Goal: Task Accomplishment & Management: Manage account settings

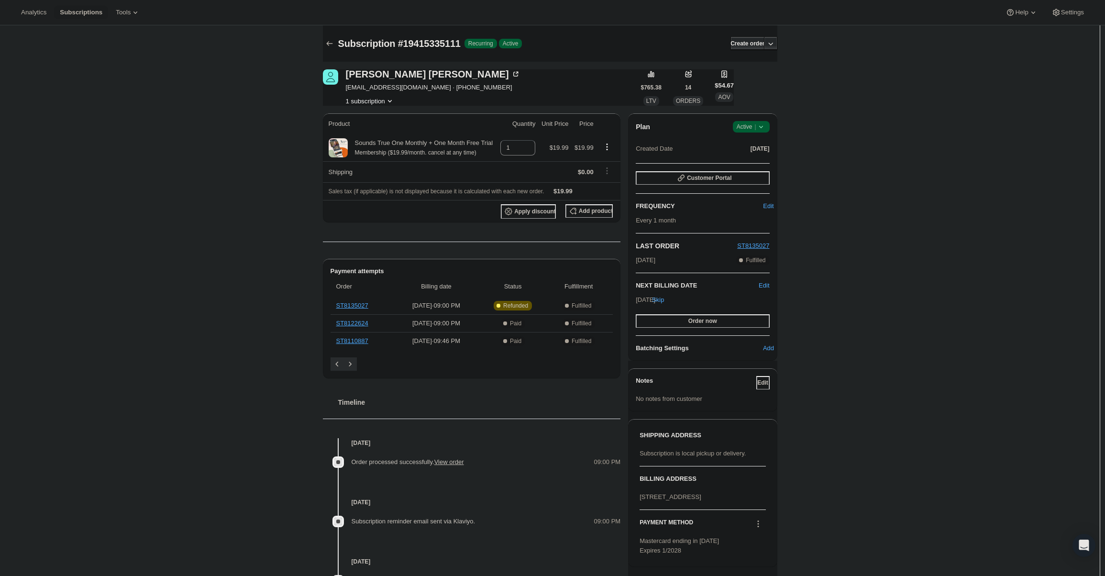
click at [761, 122] on span "Success Active |" at bounding box center [751, 126] width 37 height 11
click at [751, 154] on button "Cancel subscription" at bounding box center [754, 161] width 60 height 15
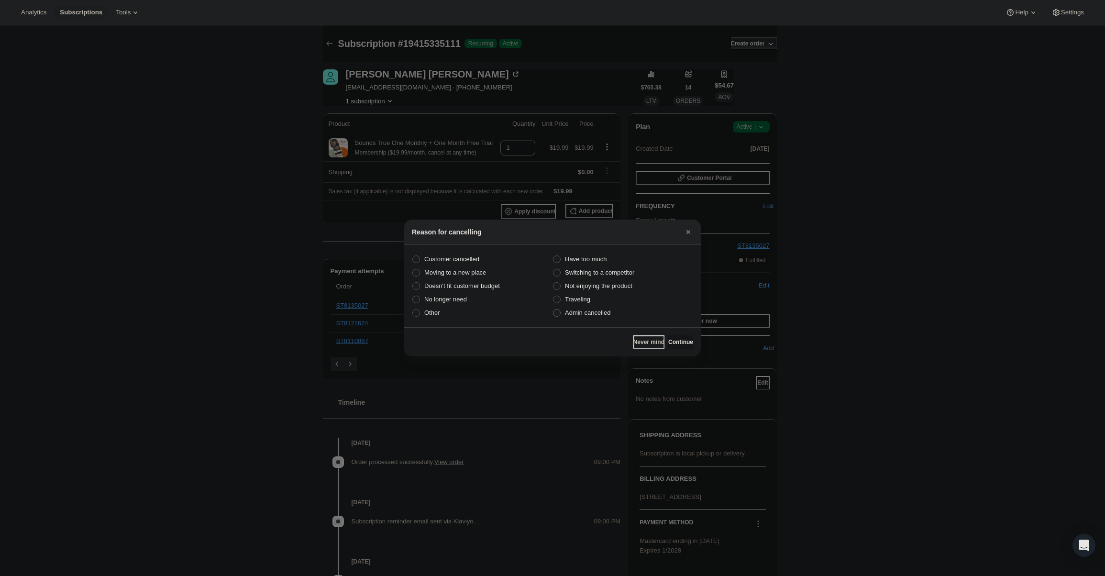
click at [577, 311] on span "Admin cancelled" at bounding box center [587, 312] width 45 height 7
click at [554, 310] on input "Admin cancelled" at bounding box center [553, 309] width 0 height 0
radio input "true"
drag, startPoint x: 664, startPoint y: 342, endPoint x: 664, endPoint y: 330, distance: 11.5
click at [668, 336] on button "Continue" at bounding box center [680, 341] width 25 height 13
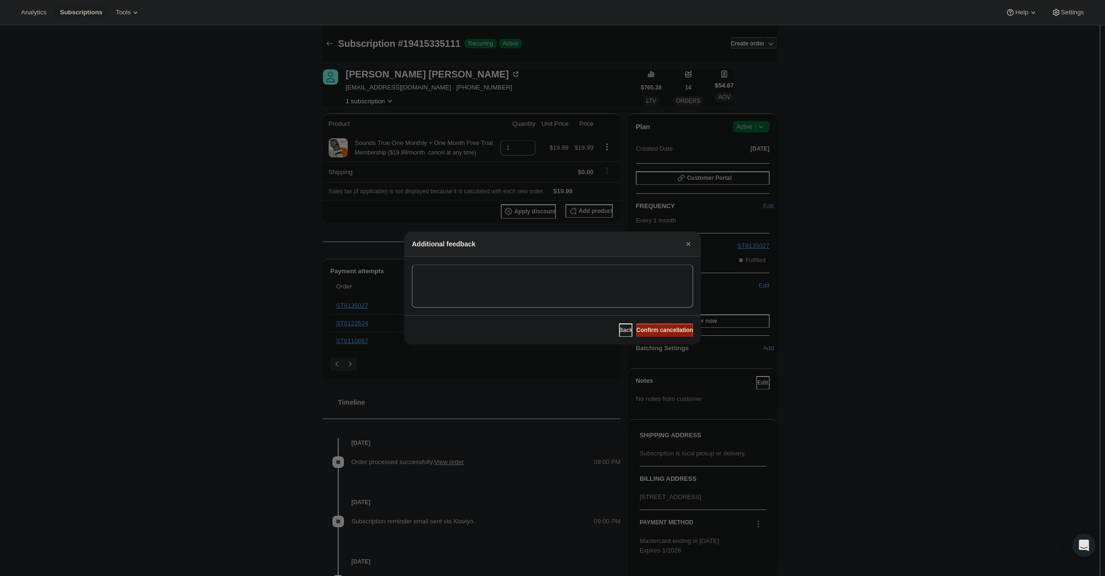
click at [664, 330] on span "Confirm cancellation" at bounding box center [664, 330] width 57 height 8
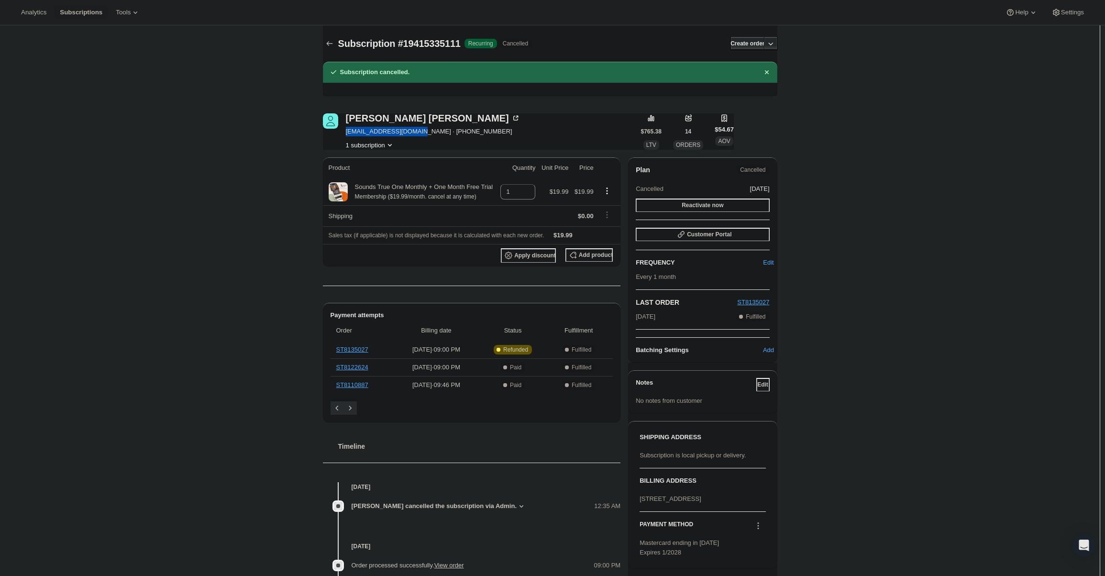
drag, startPoint x: 346, startPoint y: 128, endPoint x: 418, endPoint y: 133, distance: 72.0
click at [418, 133] on div "Michael Milin michaelmil4444@aol.com · +18586039613 1 subscription" at bounding box center [482, 131] width 318 height 36
copy span "michaelmil4444@aol.com"
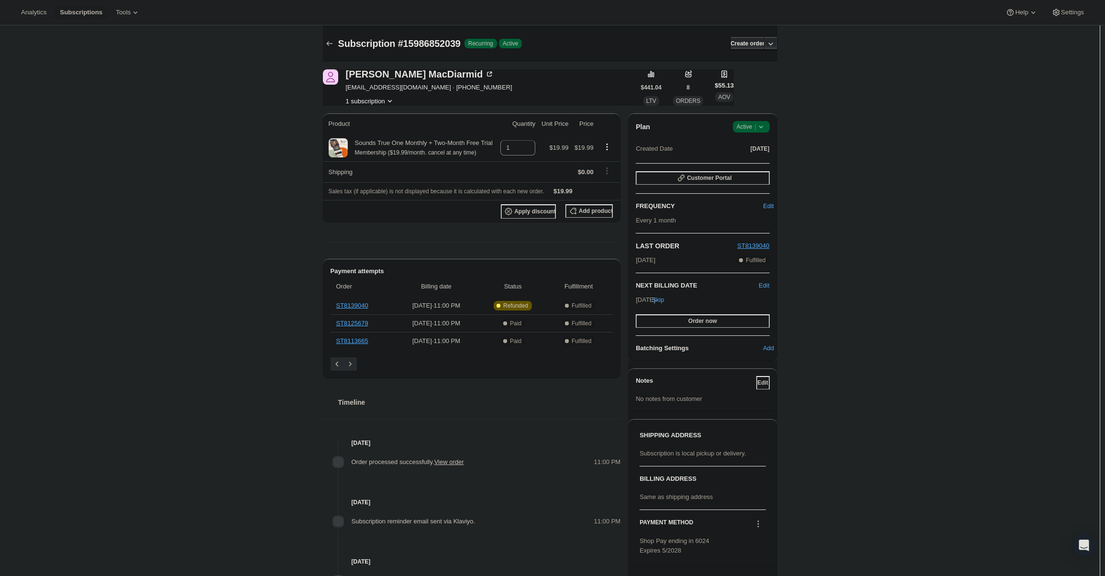
click at [738, 118] on div "Plan Success Active | Created Date [DATE] Customer Portal FREQUENCY Edit Every …" at bounding box center [702, 236] width 149 height 247
click at [742, 120] on div "Plan Success Active | Created Date [DATE] Customer Portal FREQUENCY Edit Every …" at bounding box center [702, 236] width 149 height 247
click at [747, 120] on div "Plan Success Active | Created Date [DATE] Customer Portal FREQUENCY Edit Every …" at bounding box center [702, 236] width 149 height 247
click at [756, 136] on div "Plan Success Active | Created Date [DATE]" at bounding box center [702, 138] width 133 height 34
click at [755, 124] on span "Active |" at bounding box center [751, 127] width 29 height 10
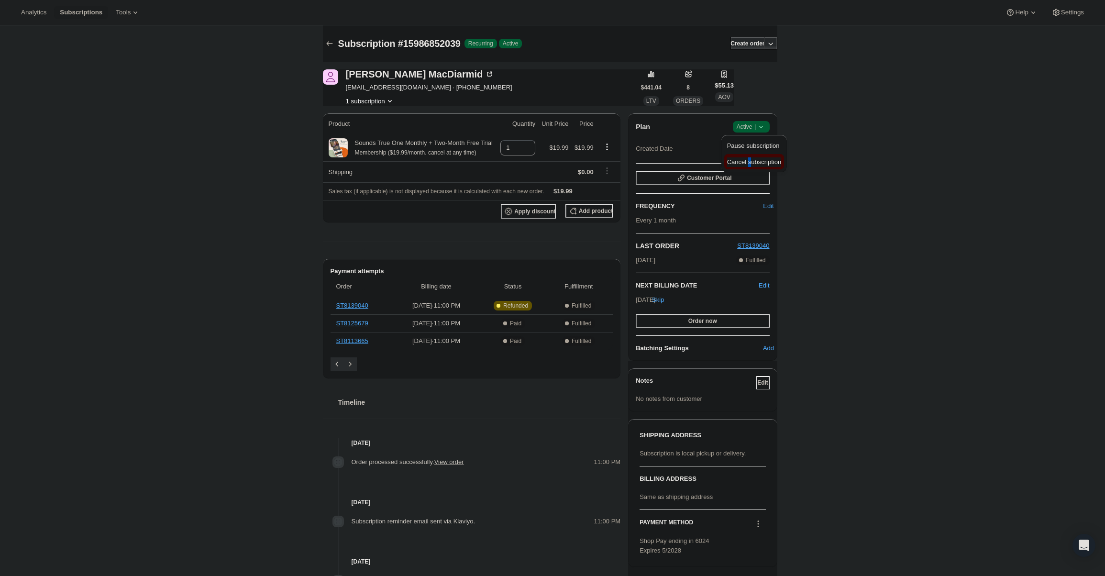
click at [749, 169] on div "Pause subscription Cancel subscription" at bounding box center [754, 153] width 66 height 37
click at [750, 165] on span "Cancel subscription" at bounding box center [754, 161] width 54 height 7
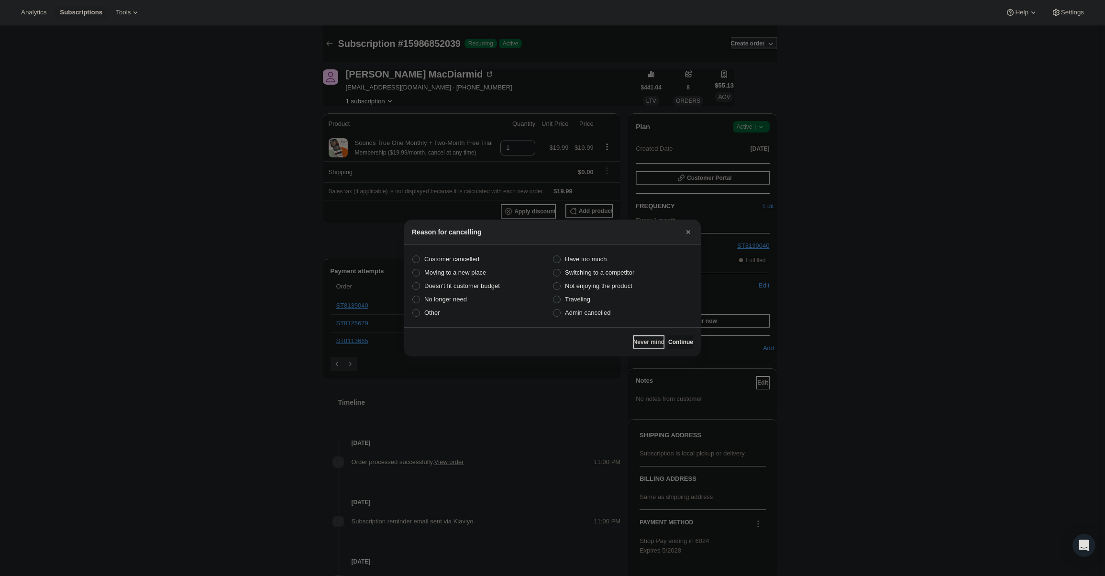
click at [613, 321] on section "Customer cancelled Have too much Moving to a new place Switching to a competito…" at bounding box center [552, 286] width 297 height 82
drag, startPoint x: 602, startPoint y: 316, endPoint x: 630, endPoint y: 333, distance: 31.8
click at [604, 317] on span "Admin cancelled" at bounding box center [587, 313] width 45 height 10
click at [605, 313] on span "Admin cancelled" at bounding box center [587, 312] width 45 height 7
click at [554, 310] on input "Admin cancelled" at bounding box center [553, 309] width 0 height 0
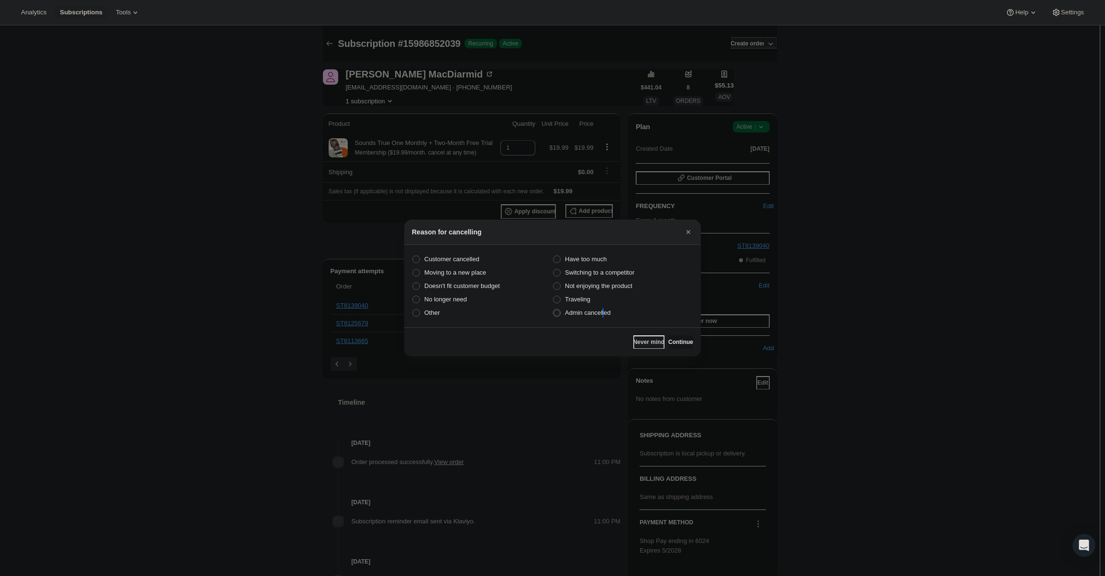
radio input "true"
click at [675, 339] on span "Continue" at bounding box center [680, 342] width 25 height 8
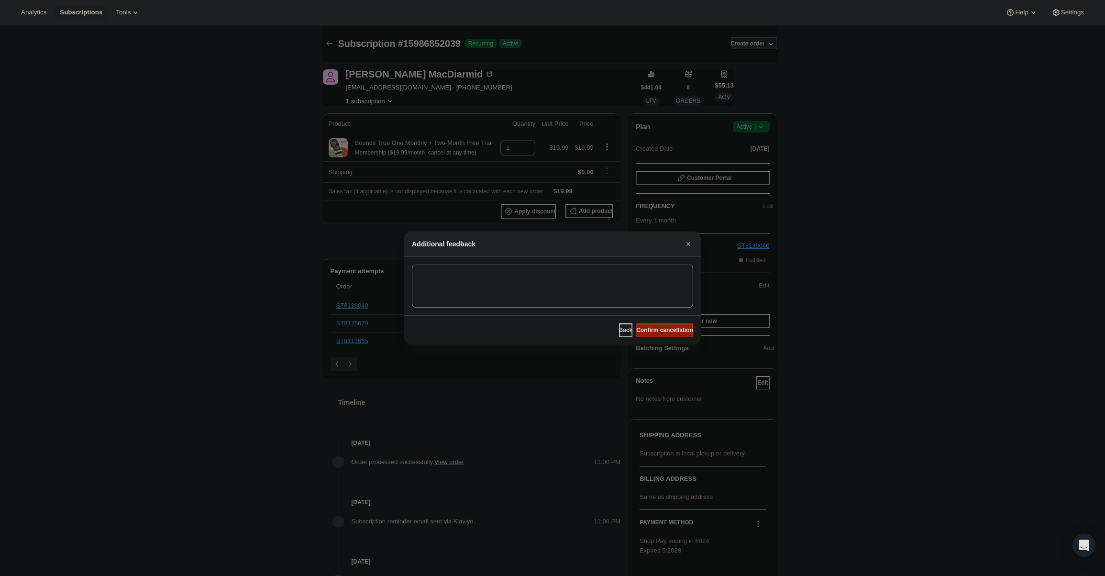
click at [669, 331] on span "Confirm cancellation" at bounding box center [664, 330] width 57 height 8
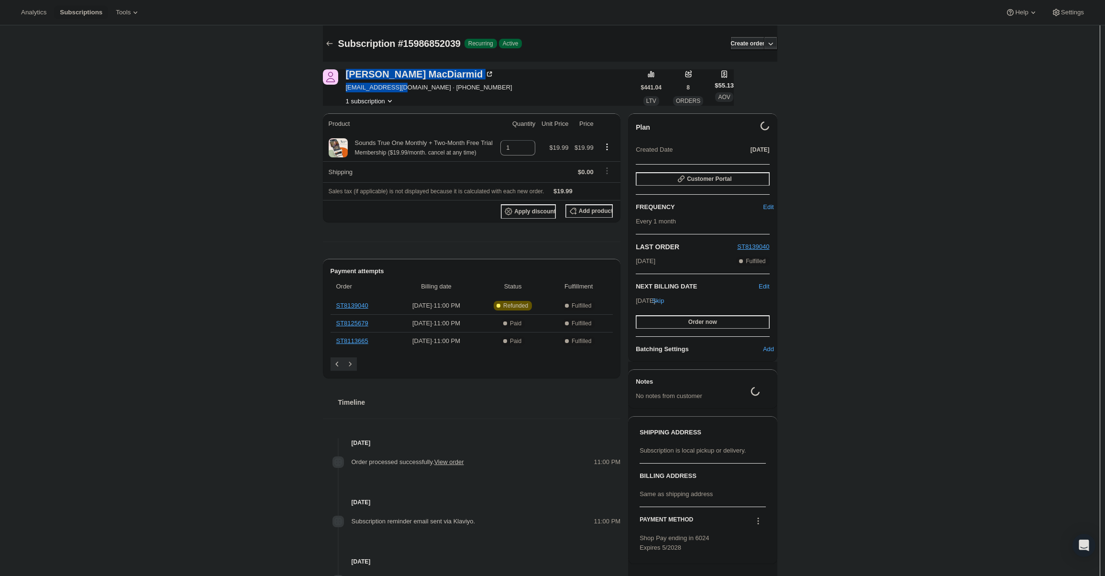
drag, startPoint x: 346, startPoint y: 85, endPoint x: 404, endPoint y: 91, distance: 58.2
click at [405, 91] on div "[PERSON_NAME] [EMAIL_ADDRESS][DOMAIN_NAME] · [PHONE_NUMBER] 1 subscription" at bounding box center [482, 87] width 318 height 36
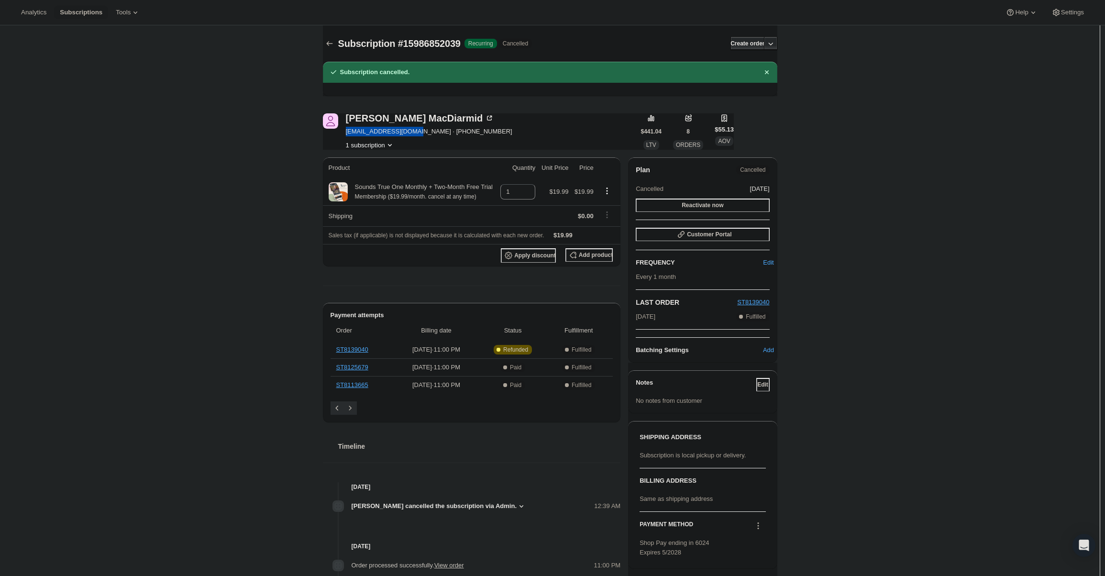
drag, startPoint x: 353, startPoint y: 133, endPoint x: 418, endPoint y: 136, distance: 65.2
click at [418, 136] on div "[PERSON_NAME] [EMAIL_ADDRESS][DOMAIN_NAME] · [PHONE_NUMBER] 1 subscription" at bounding box center [429, 131] width 166 height 36
copy span "[EMAIL_ADDRESS][DOMAIN_NAME]"
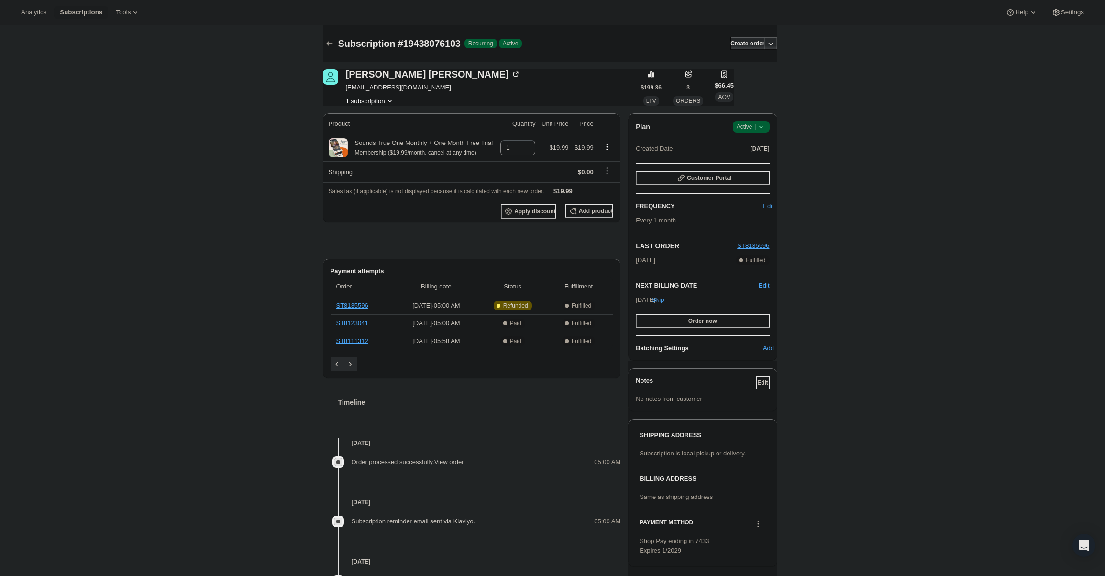
click at [754, 125] on span "Active |" at bounding box center [751, 127] width 29 height 10
click at [757, 167] on button "Cancel subscription" at bounding box center [754, 161] width 60 height 15
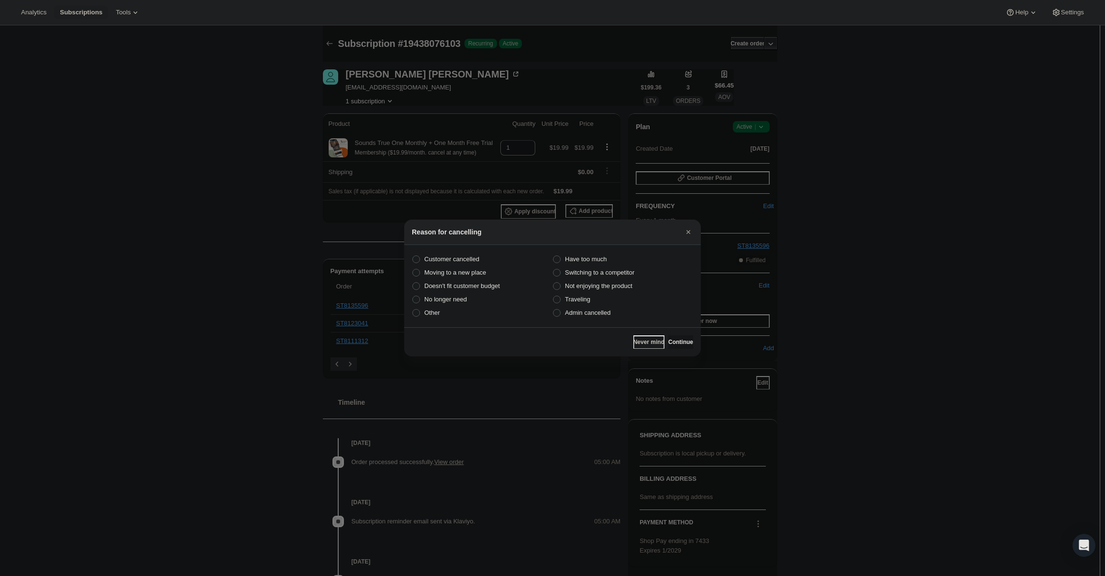
click at [584, 322] on section "Customer cancelled Have too much Moving to a new place Switching to a competito…" at bounding box center [552, 286] width 297 height 82
click at [583, 312] on span "Admin cancelled" at bounding box center [587, 312] width 45 height 7
click at [554, 310] on input "Admin cancelled" at bounding box center [553, 309] width 0 height 0
radio input "true"
click at [677, 339] on span "Continue" at bounding box center [680, 342] width 25 height 8
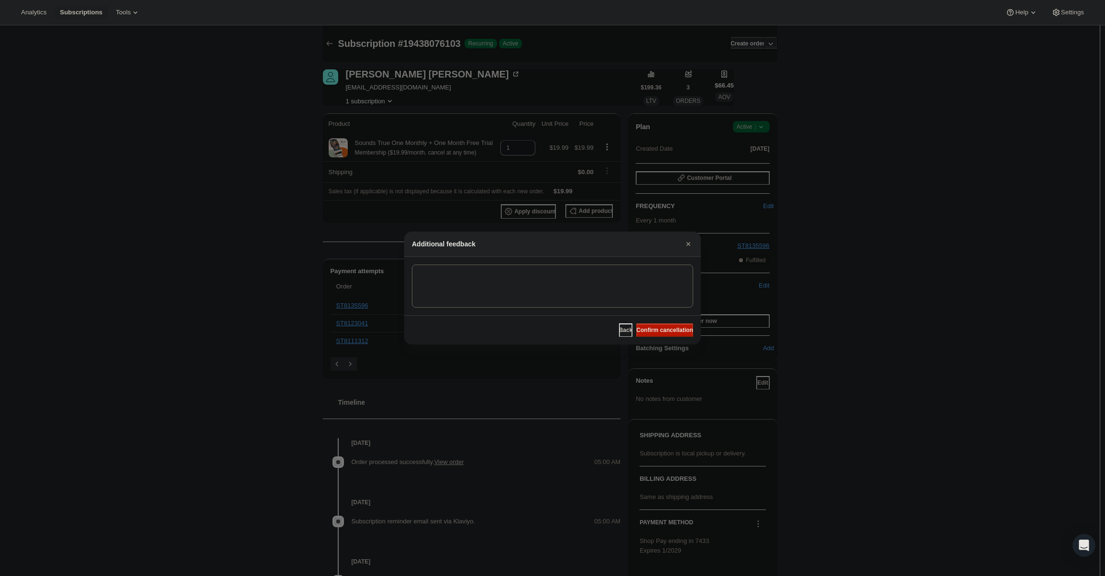
drag, startPoint x: 671, startPoint y: 331, endPoint x: 649, endPoint y: 316, distance: 26.5
click at [671, 331] on span "Confirm cancellation" at bounding box center [664, 330] width 57 height 8
